Goal: Task Accomplishment & Management: Use online tool/utility

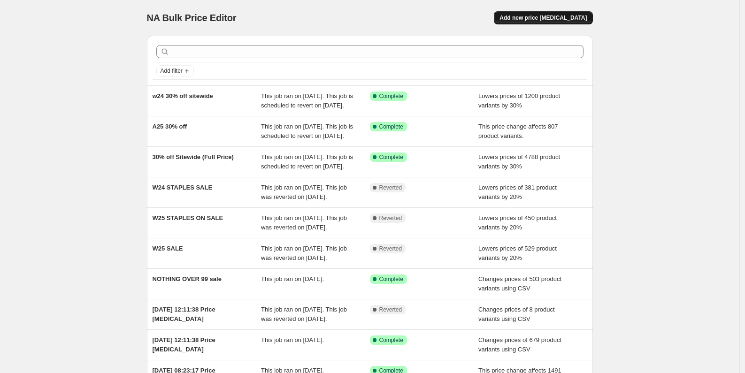
click at [571, 18] on span "Add new price [MEDICAL_DATA]" at bounding box center [542, 18] width 87 height 8
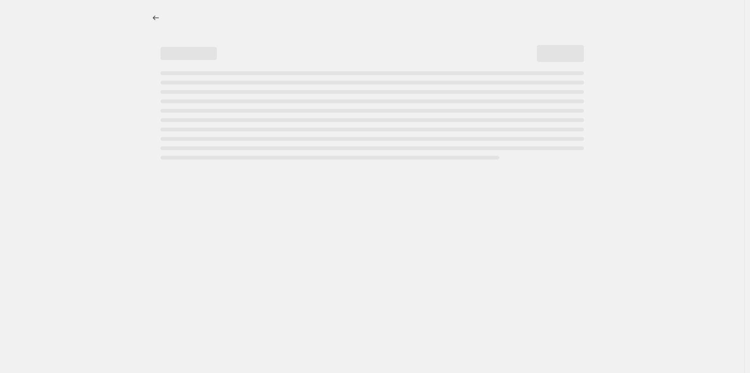
select select "percentage"
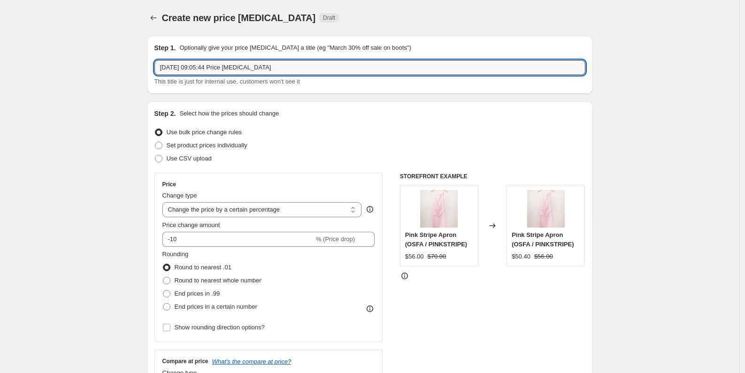
drag, startPoint x: 287, startPoint y: 66, endPoint x: 113, endPoint y: 51, distance: 175.2
type input "w24"
click at [158, 17] on icon "Price change jobs" at bounding box center [153, 17] width 9 height 9
